Goal: Navigation & Orientation: Find specific page/section

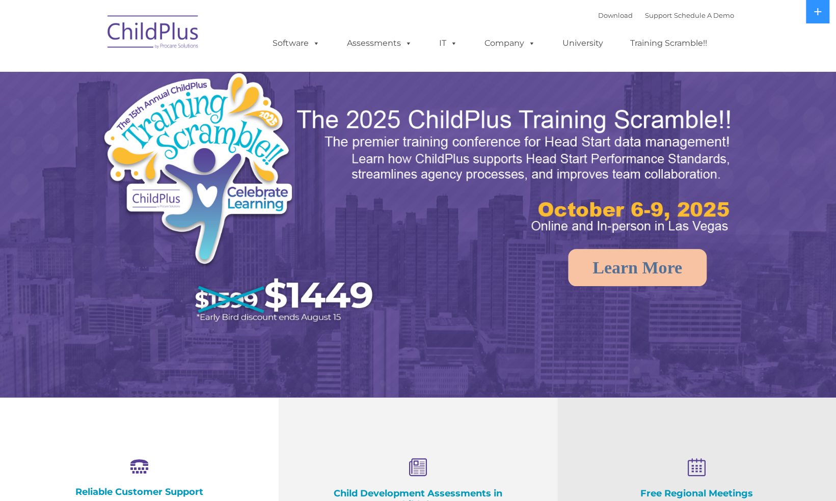
select select "MEDIUM"
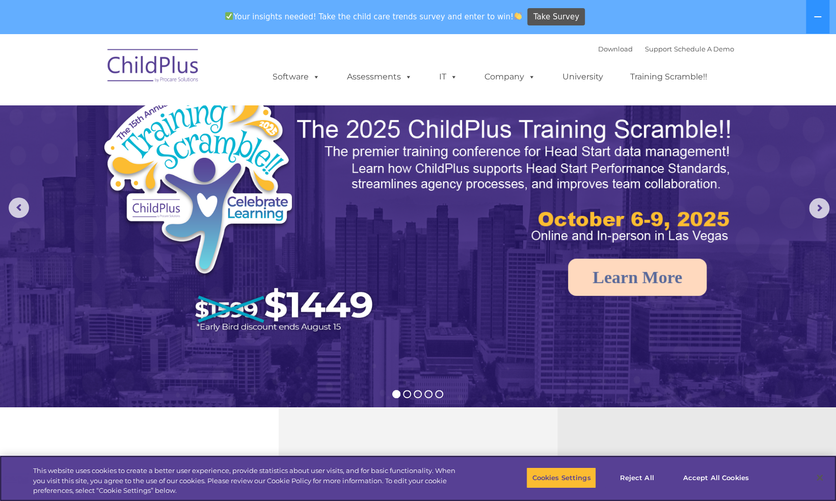
scroll to position [22, 0]
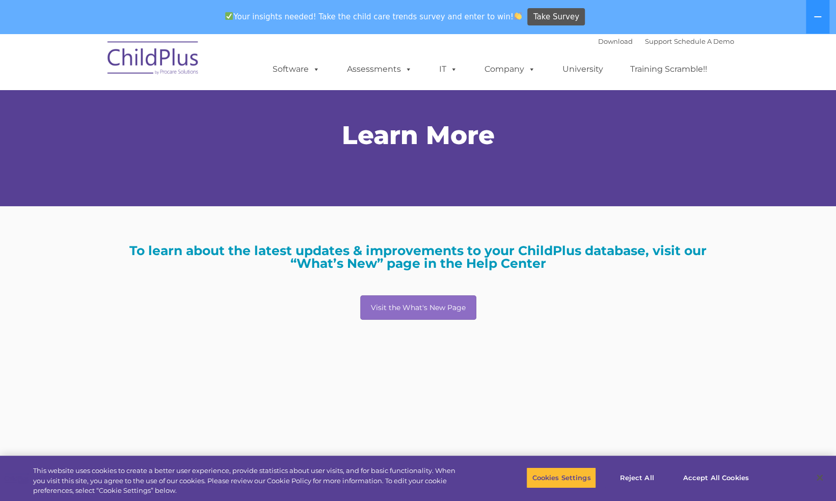
click at [259, 191] on div at bounding box center [418, 193] width 820 height 25
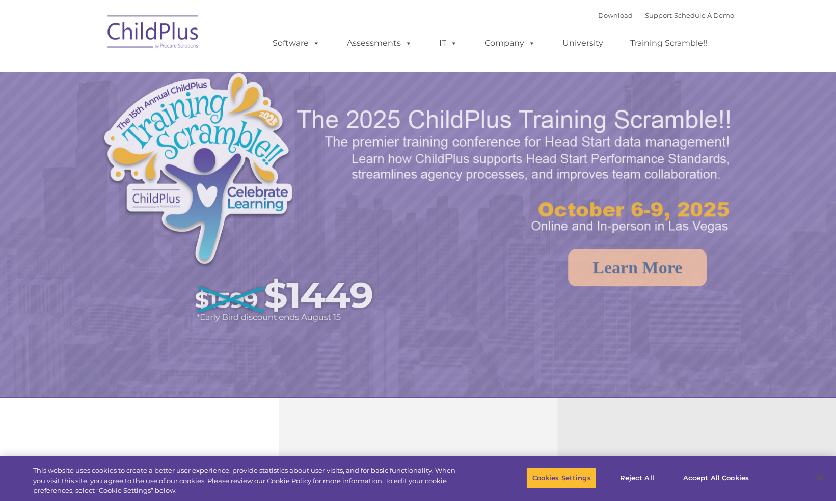
select select "MEDIUM"
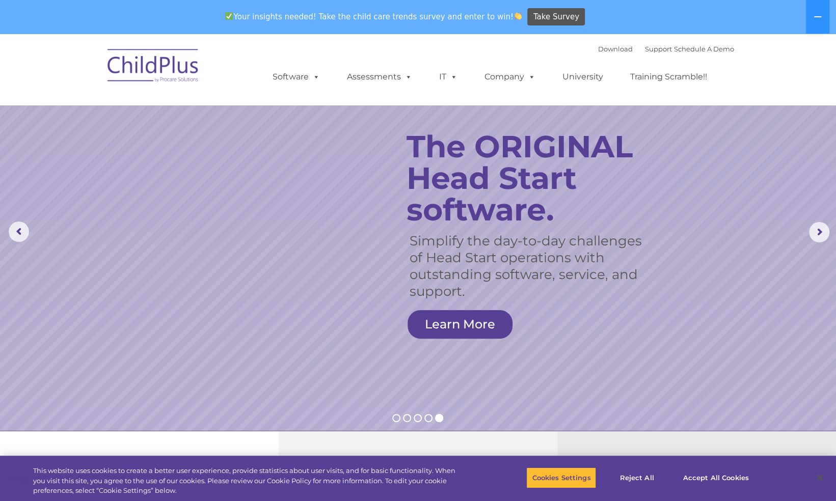
click at [700, 39] on nav "Download Support | Schedule A Demo  MENU MENU Software ChildPlus: The original…" at bounding box center [418, 69] width 836 height 71
click at [817, 14] on icon at bounding box center [817, 17] width 8 height 8
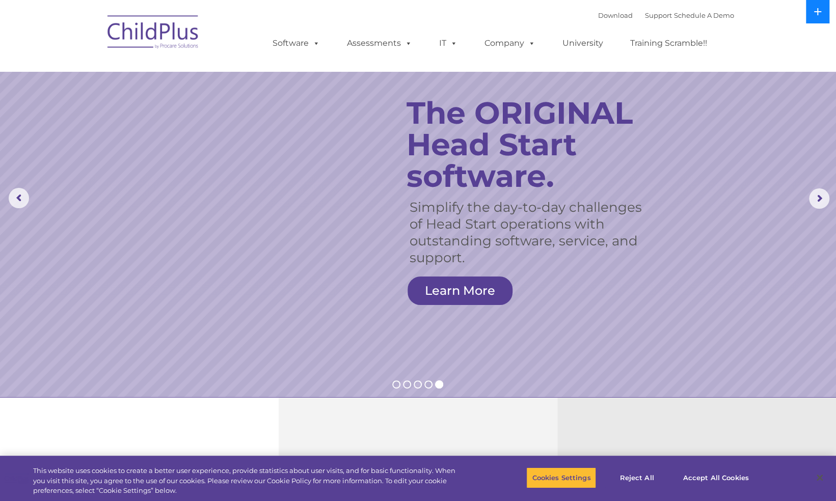
click at [817, 14] on icon at bounding box center [817, 11] width 7 height 7
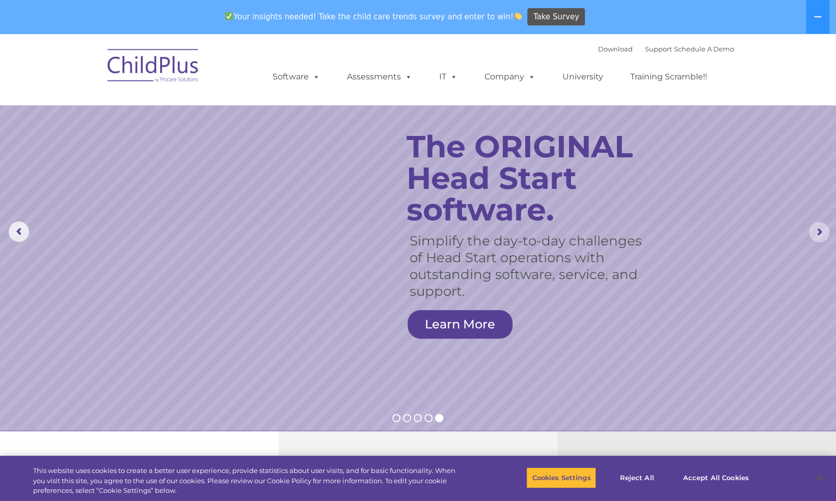
click at [821, 231] on rs-arrow at bounding box center [819, 232] width 20 height 20
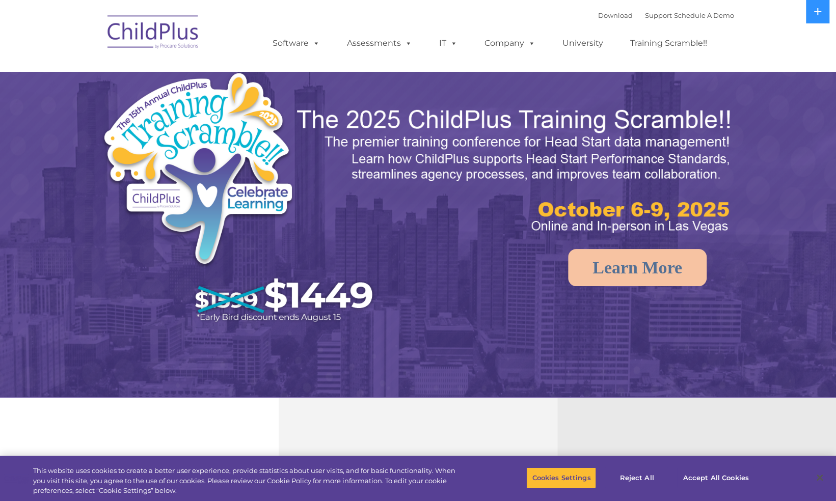
select select "MEDIUM"
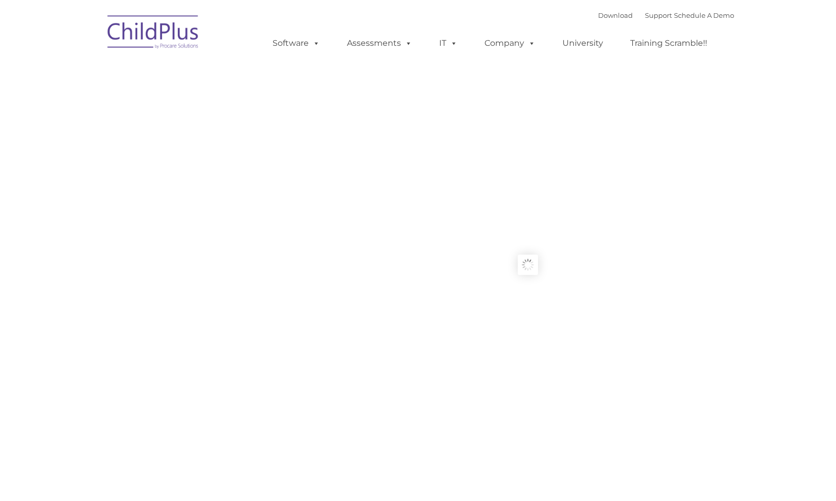
type input ""
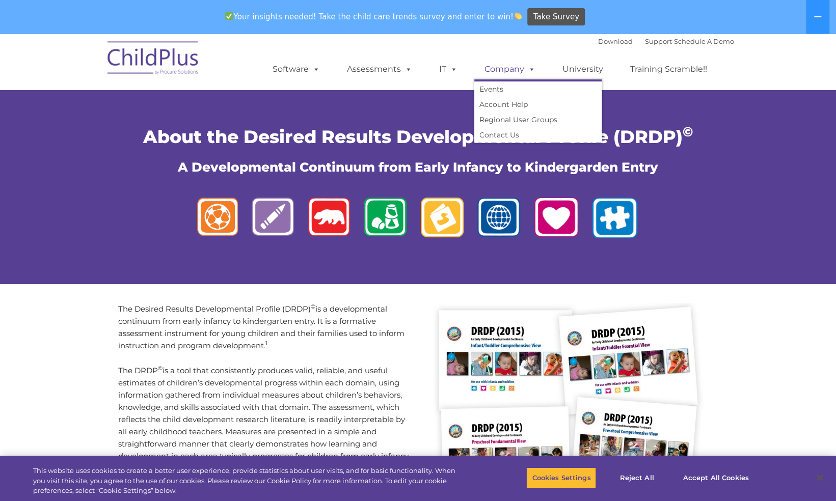
click at [510, 69] on link "Company" at bounding box center [509, 69] width 71 height 20
